Goal: Task Accomplishment & Management: Use online tool/utility

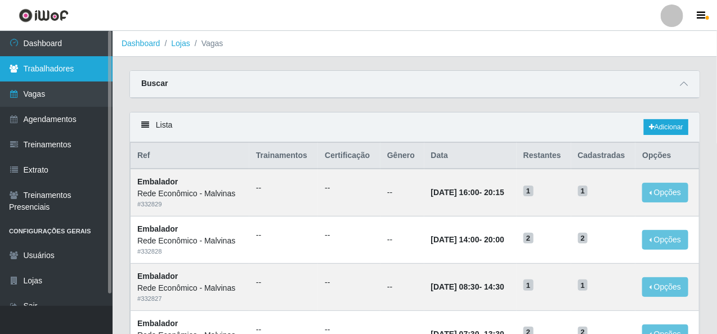
click at [65, 62] on link "Trabalhadores" at bounding box center [56, 68] width 113 height 25
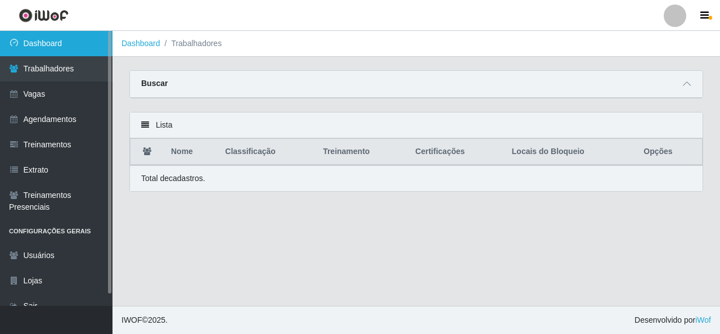
click at [65, 44] on link "Dashboard" at bounding box center [56, 43] width 113 height 25
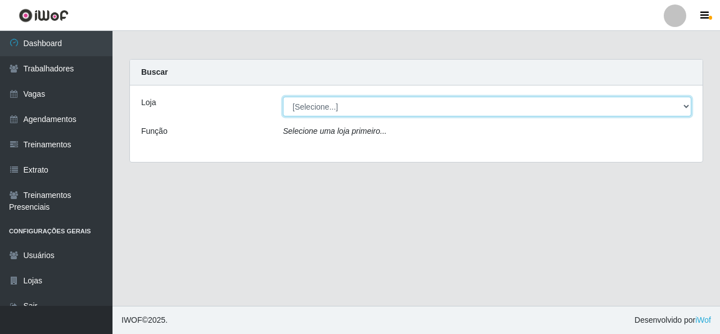
click at [688, 109] on select "[Selecione...] Rede Econômico - Malvinas Rede Econômico - Prata" at bounding box center [487, 107] width 409 height 20
select select "194"
click at [283, 97] on select "[Selecione...] Rede Econômico - Malvinas Rede Econômico - Prata" at bounding box center [487, 107] width 409 height 20
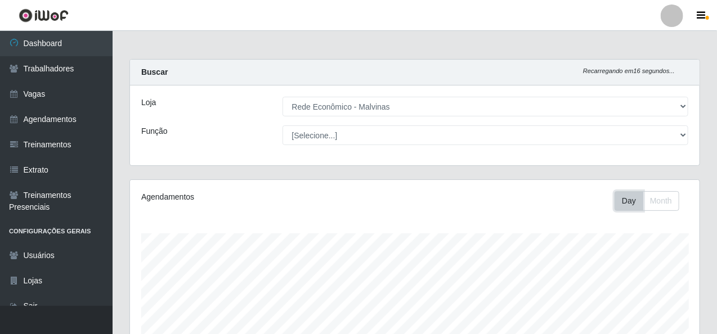
click at [626, 201] on button "Day" at bounding box center [629, 201] width 29 height 20
click at [652, 204] on button "Month" at bounding box center [661, 201] width 37 height 20
click at [641, 203] on button "Day" at bounding box center [629, 201] width 29 height 20
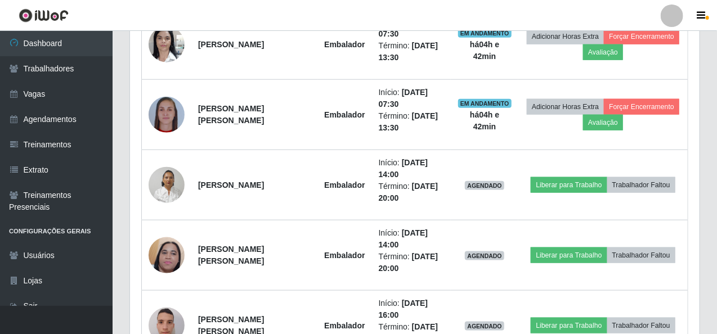
scroll to position [507, 0]
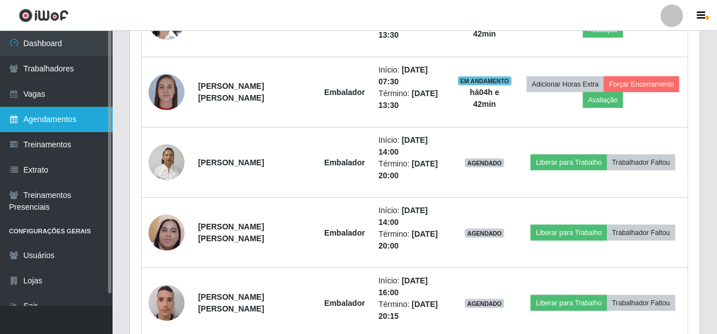
click at [57, 115] on link "Agendamentos" at bounding box center [56, 119] width 113 height 25
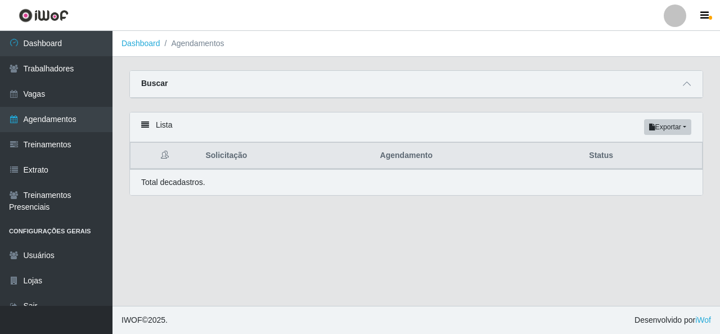
click at [146, 126] on icon at bounding box center [145, 125] width 8 height 8
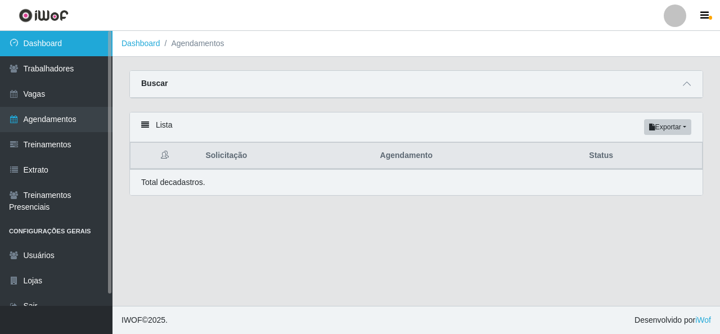
click at [34, 41] on link "Dashboard" at bounding box center [56, 43] width 113 height 25
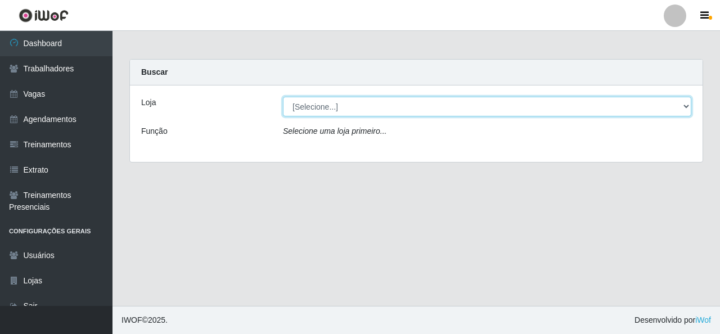
click at [684, 110] on select "[Selecione...] Rede Econômico - Malvinas Rede Econômico - Prata" at bounding box center [487, 107] width 409 height 20
select select "194"
click at [283, 97] on select "[Selecione...] Rede Econômico - Malvinas Rede Econômico - Prata" at bounding box center [487, 107] width 409 height 20
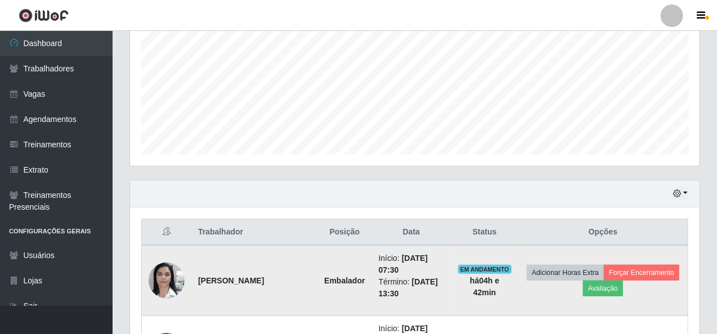
scroll to position [324, 0]
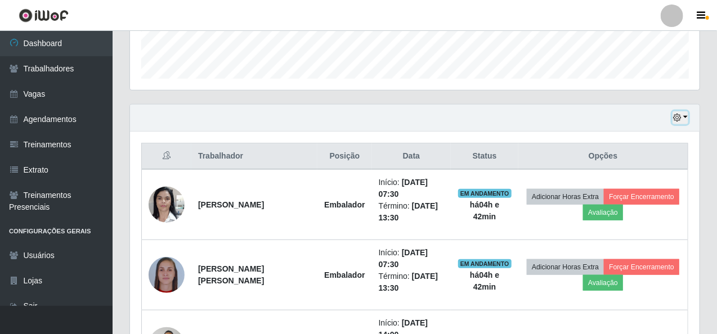
click at [687, 118] on button "button" at bounding box center [681, 117] width 16 height 13
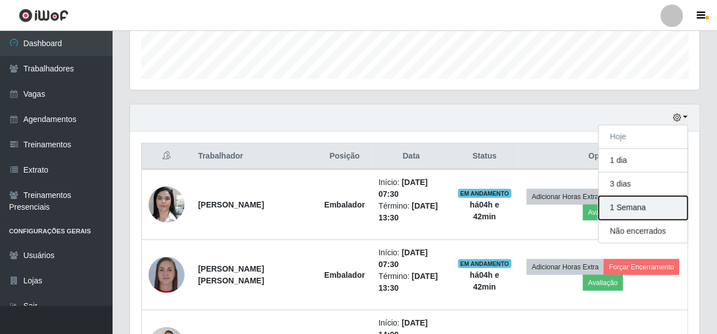
click at [627, 205] on button "1 Semana" at bounding box center [643, 208] width 89 height 24
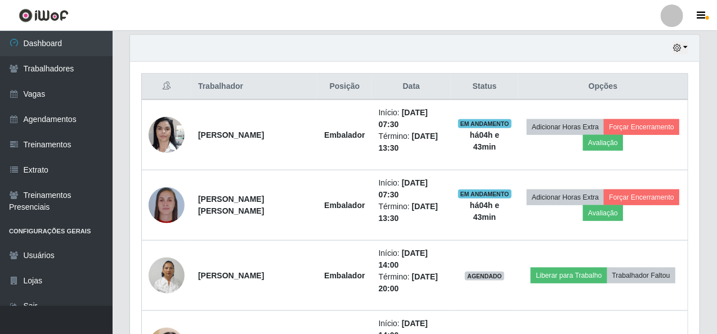
scroll to position [562, 0]
